Goal: Task Accomplishment & Management: Complete application form

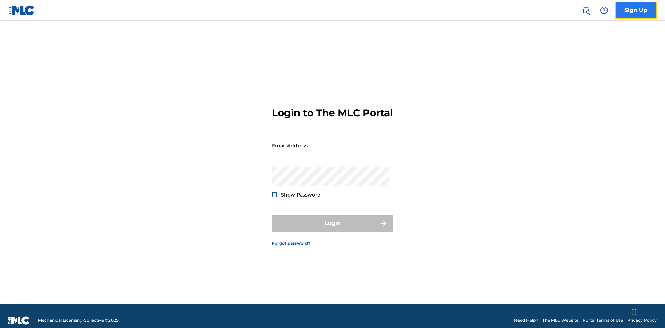
click at [636, 10] on link "Sign Up" at bounding box center [636, 10] width 42 height 17
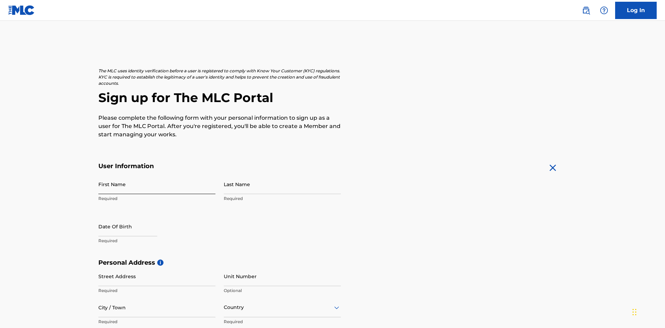
click at [157, 174] on input "First Name" at bounding box center [156, 184] width 117 height 20
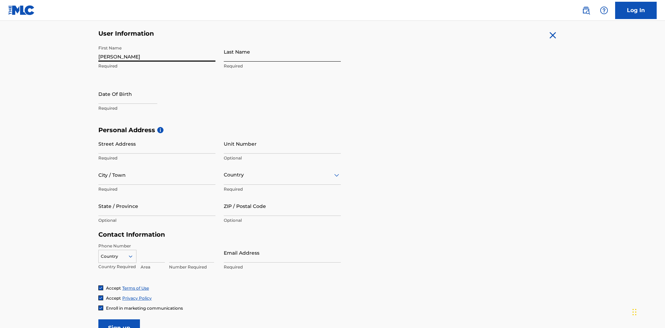
type input "[PERSON_NAME]"
click at [282, 52] on input "Last Name" at bounding box center [282, 52] width 117 height 20
type input "Ribble"
click at [133, 84] on input "text" at bounding box center [127, 94] width 59 height 20
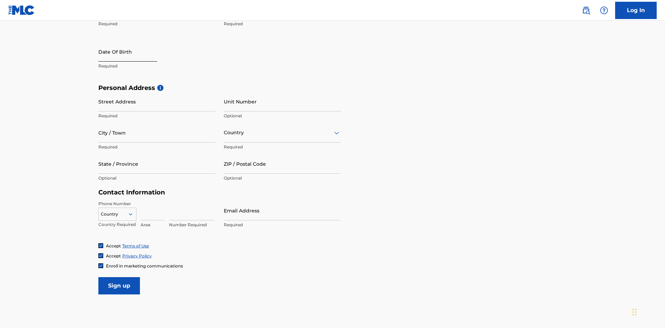
select select "8"
select select "2025"
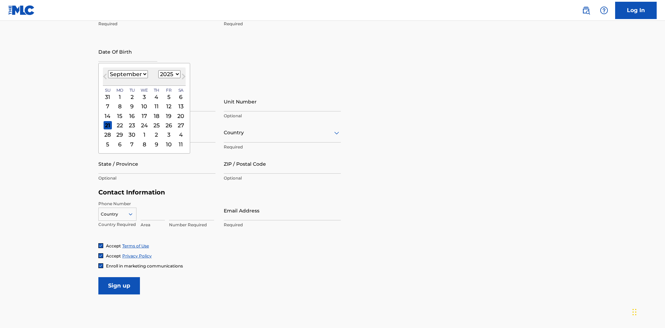
click at [127, 74] on select "January February March April May June July August September October November De…" at bounding box center [128, 74] width 40 height 8
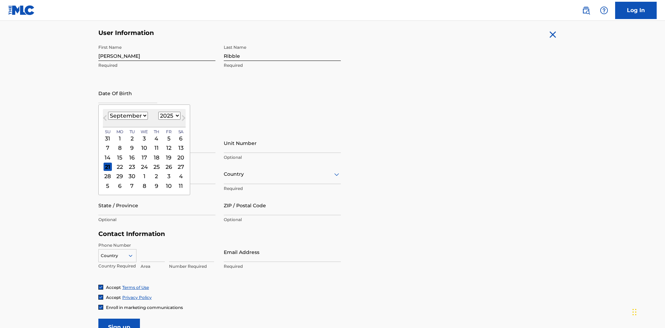
select select "0"
click at [168, 116] on select "1900 1901 1902 1903 1904 1905 1906 1907 1908 1909 1910 1911 1912 1913 1914 1915…" at bounding box center [169, 116] width 22 height 8
select select "1985"
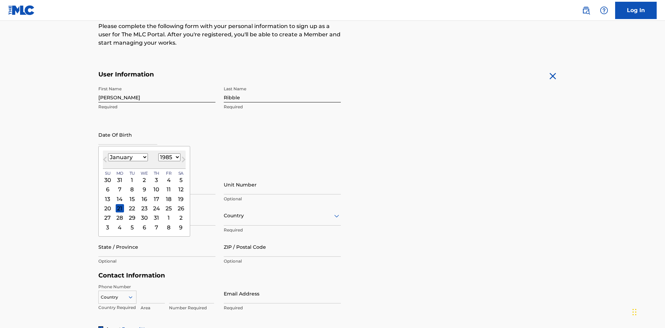
click at [168, 157] on select "1900 1901 1902 1903 1904 1905 1906 1907 1908 1909 1910 1911 1912 1913 1914 1915…" at bounding box center [169, 157] width 22 height 8
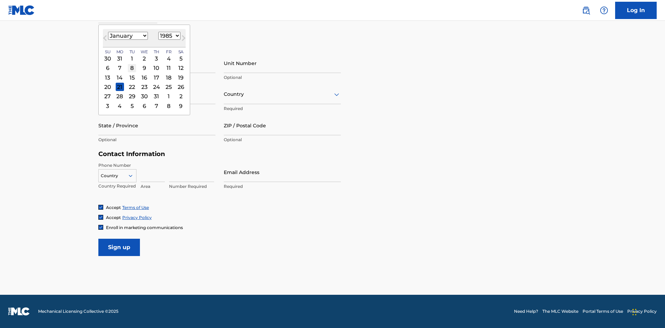
click at [132, 68] on div "8" at bounding box center [132, 68] width 8 height 8
type input "[DATE]"
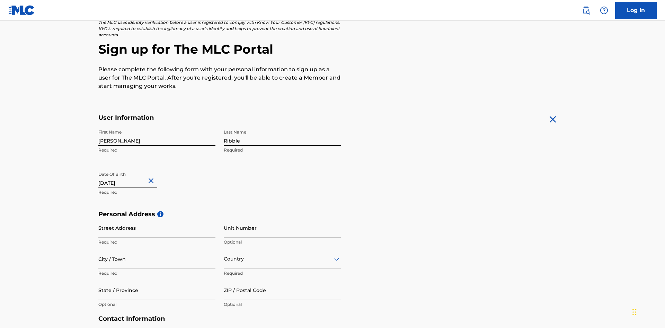
scroll to position [213, 0]
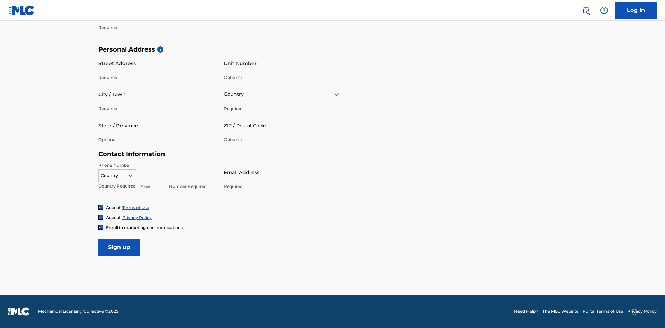
click at [157, 63] on input "Street Address" at bounding box center [156, 63] width 117 height 20
type input "[STREET_ADDRESS]"
click at [157, 94] on input "City / Town" at bounding box center [156, 94] width 117 height 20
type input "[GEOGRAPHIC_DATA]"
click at [224, 94] on input "text" at bounding box center [224, 94] width 1 height 7
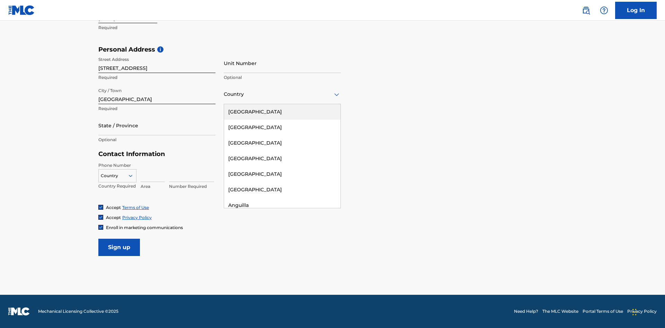
click at [282, 112] on div "[GEOGRAPHIC_DATA]" at bounding box center [282, 112] width 116 height 16
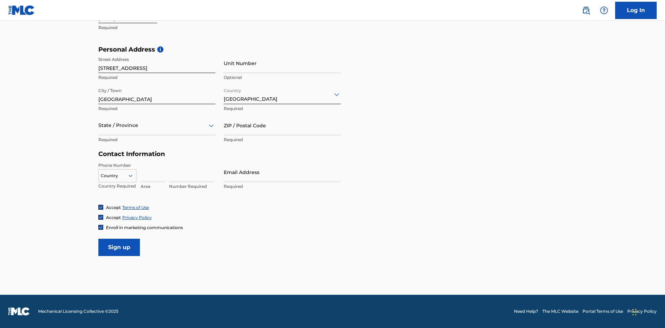
click at [157, 125] on div at bounding box center [156, 125] width 117 height 9
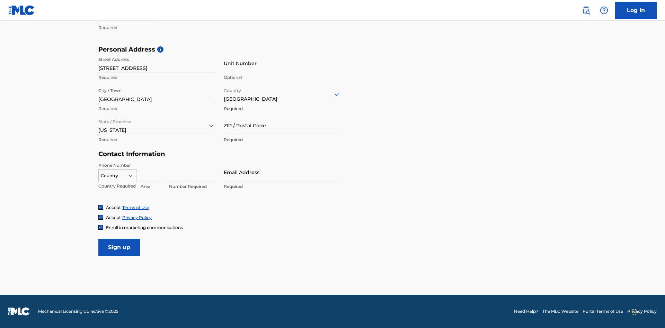
click at [282, 125] on input "ZIP / Postal Code" at bounding box center [282, 126] width 117 height 20
type input "43777"
click at [133, 175] on icon at bounding box center [130, 176] width 6 height 6
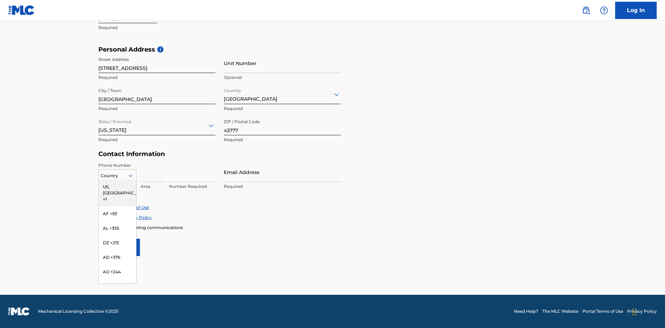
click at [117, 187] on div "US, [GEOGRAPHIC_DATA] +1" at bounding box center [117, 193] width 37 height 27
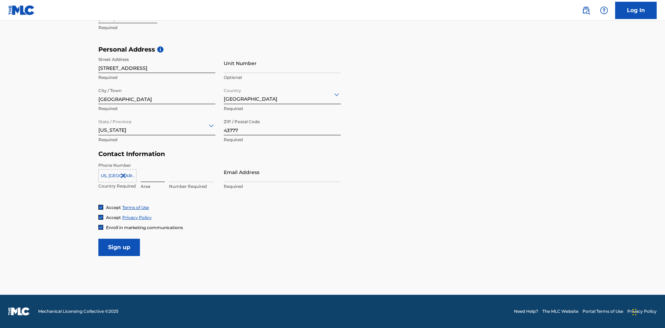
click at [153, 172] on input at bounding box center [153, 172] width 24 height 20
type input "740"
click at [191, 172] on input at bounding box center [191, 172] width 45 height 20
type input "8086351"
click at [282, 172] on input "Email Address" at bounding box center [282, 172] width 117 height 20
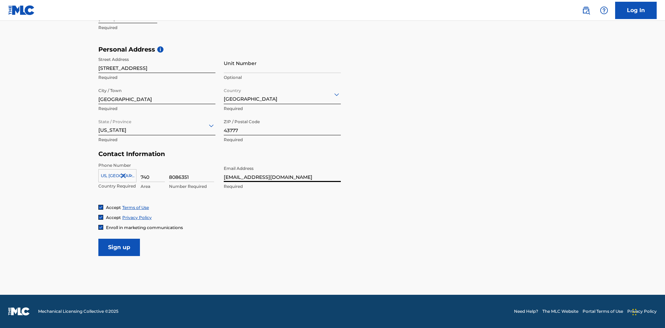
scroll to position [0, 20]
type input "[EMAIL_ADDRESS][DOMAIN_NAME]"
click at [119, 247] on input "Sign up" at bounding box center [119, 247] width 42 height 17
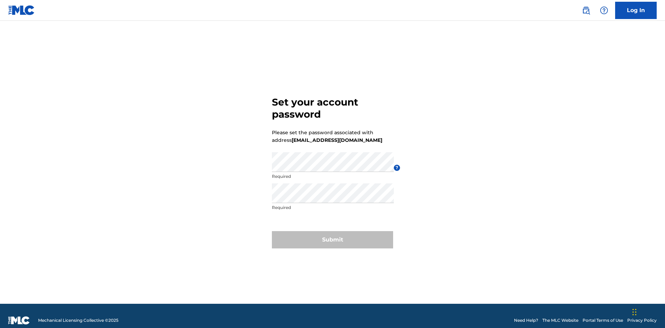
scroll to position [9, 0]
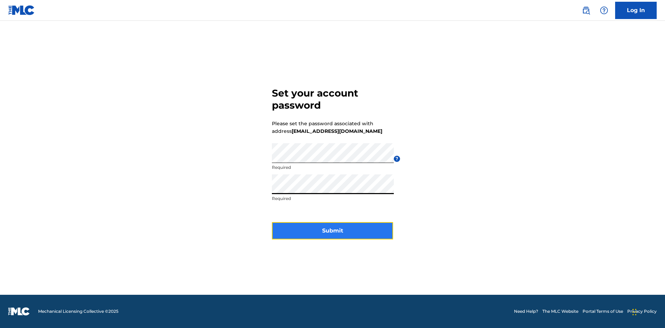
click at [332, 235] on button "Submit" at bounding box center [332, 230] width 121 height 17
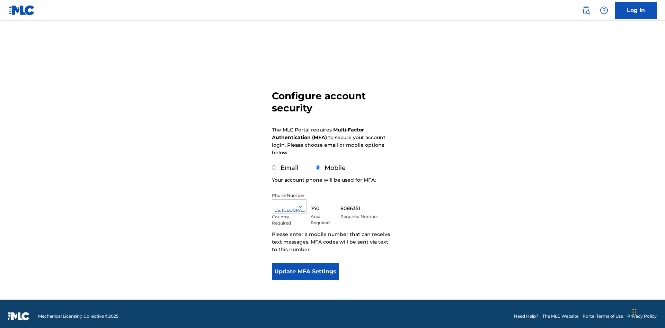
scroll to position [7, 0]
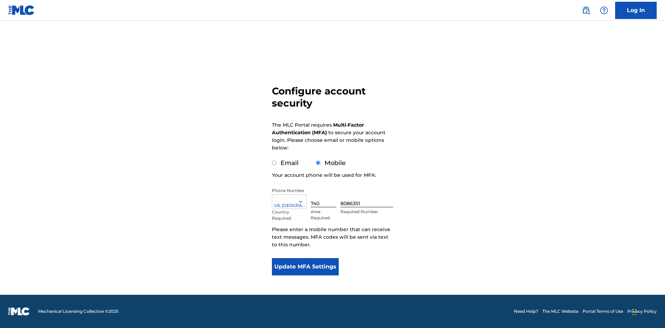
click at [274, 163] on input "Email" at bounding box center [274, 163] width 4 height 4
radio input "true"
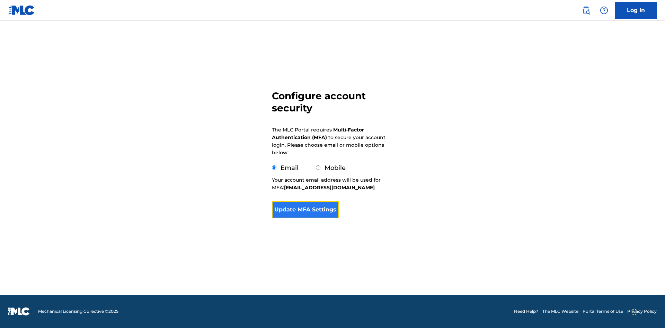
click at [305, 218] on button "Update MFA Settings" at bounding box center [305, 209] width 67 height 17
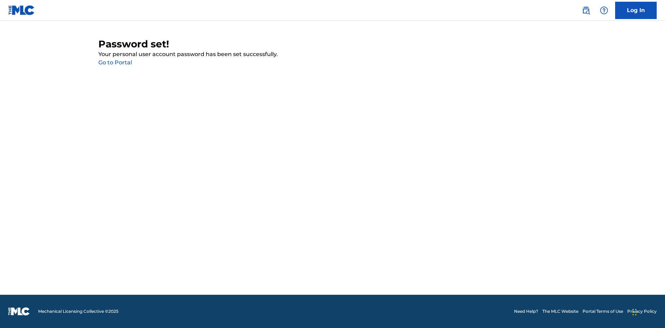
click at [115, 63] on link "Go to Portal" at bounding box center [115, 62] width 34 height 7
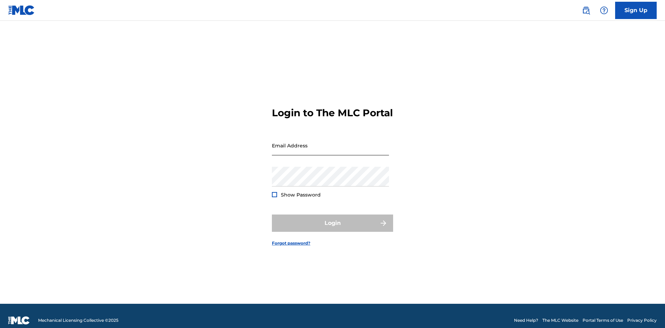
click at [330, 142] on input "Email Address" at bounding box center [330, 146] width 117 height 20
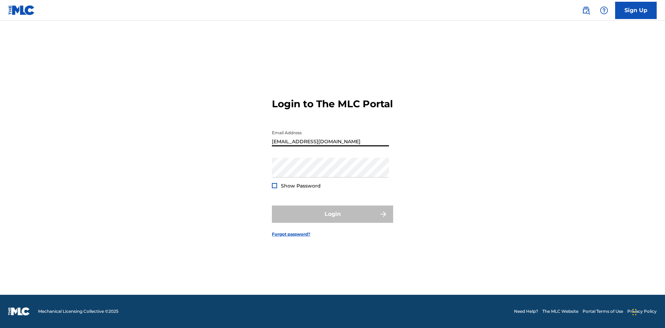
scroll to position [0, 20]
type input "[EMAIL_ADDRESS][DOMAIN_NAME]"
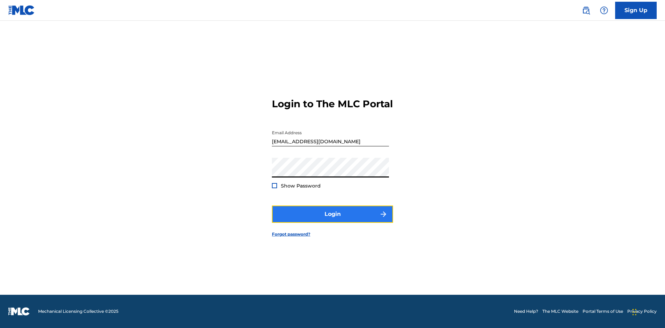
click at [332, 220] on button "Login" at bounding box center [332, 214] width 121 height 17
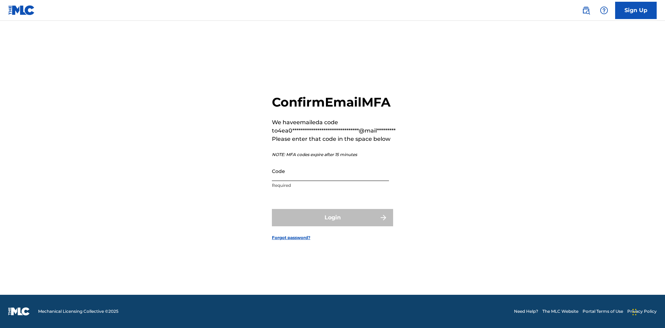
click at [330, 171] on input "Code" at bounding box center [330, 171] width 117 height 20
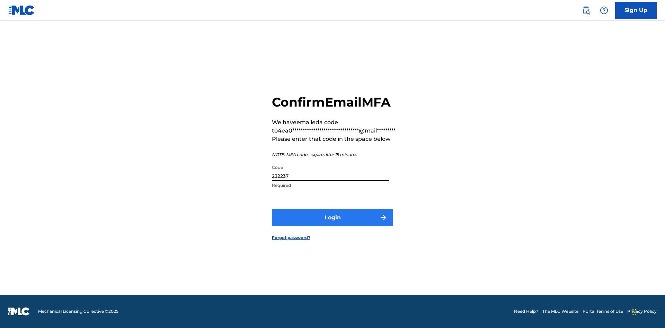
type input "232237"
click at [332, 217] on button "Login" at bounding box center [332, 217] width 121 height 17
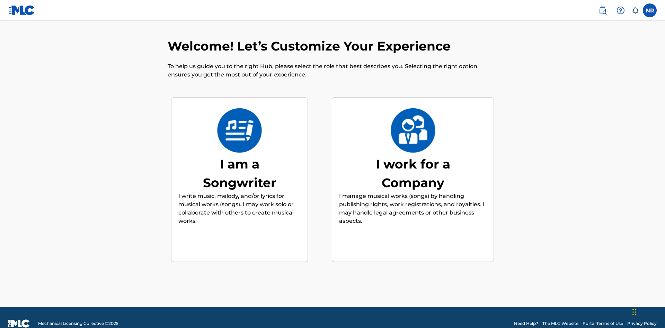
click at [239, 161] on div "I am a Songwriter" at bounding box center [240, 173] width 104 height 37
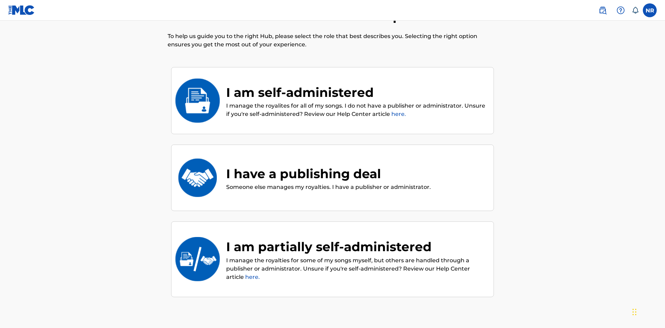
scroll to position [78, 0]
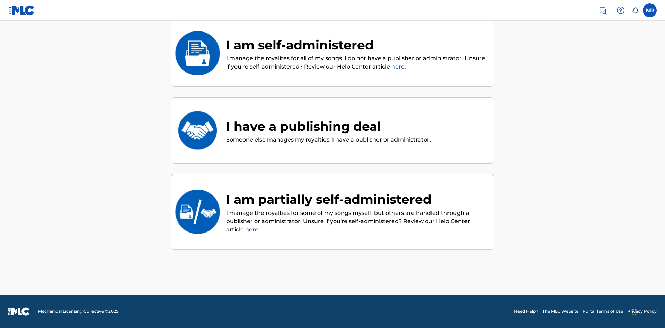
click at [327, 126] on div "I have a publishing deal" at bounding box center [328, 126] width 205 height 19
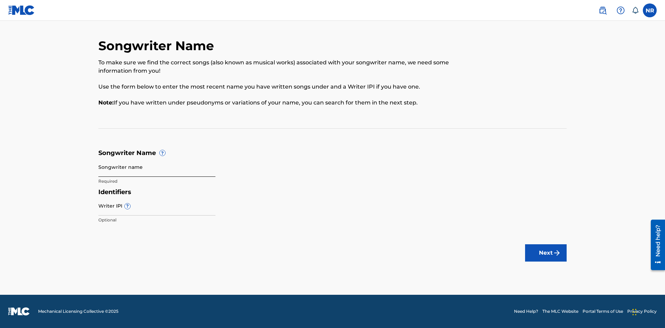
click at [157, 167] on input "Songwriter name" at bounding box center [156, 167] width 117 height 20
type input "4ihUzQpeedWGbHP1q7Q2XWT80 VglgDWTrnqqEbR1SfmA5BvtFb"
click at [157, 206] on input "Writer IPI ?" at bounding box center [156, 206] width 117 height 20
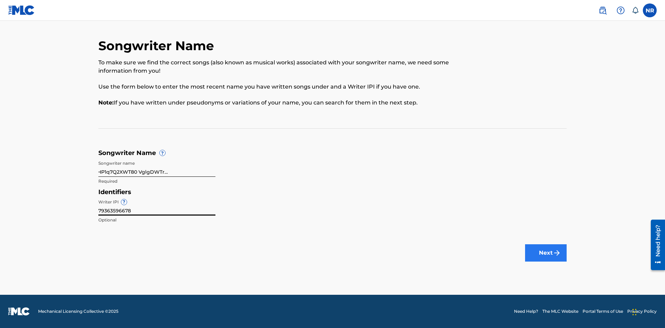
type input "79363596678"
click at [546, 253] on button "Next" at bounding box center [546, 252] width 42 height 17
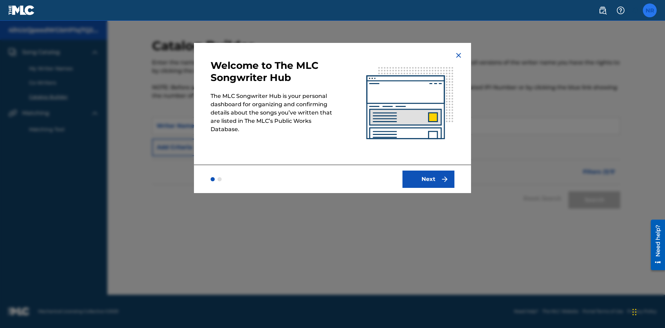
click at [649, 10] on label at bounding box center [649, 10] width 14 height 14
click at [649, 10] on input "NR Nicole Ribble 4ea010af-7e0b-4fd9-8686-d320080147bd@mailslurp.biz Notificatio…" at bounding box center [649, 10] width 0 height 0
